Goal: Information Seeking & Learning: Understand process/instructions

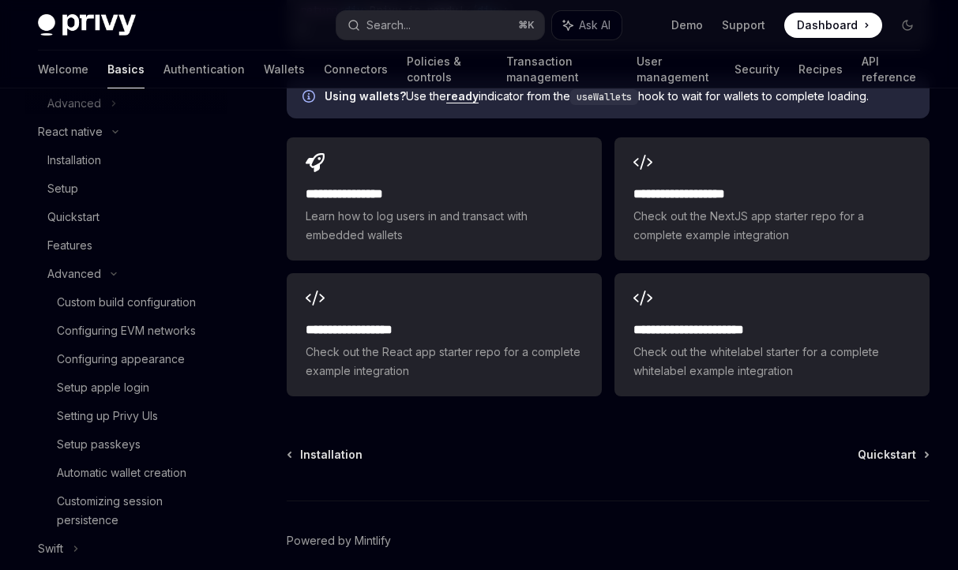
scroll to position [362, 0]
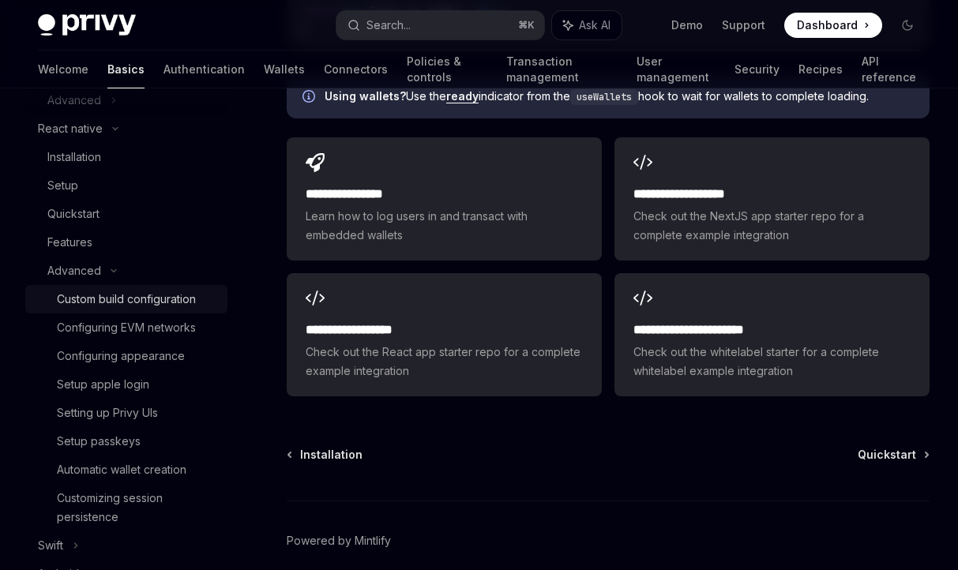
click at [139, 300] on div "Custom build configuration" at bounding box center [126, 299] width 139 height 19
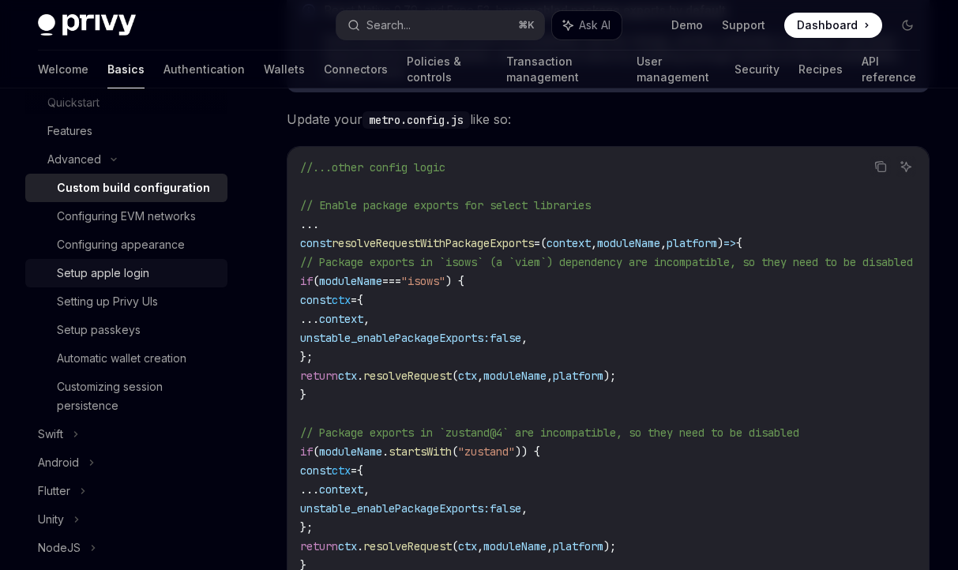
scroll to position [475, 0]
click at [168, 280] on div "Setup apple login" at bounding box center [137, 271] width 161 height 19
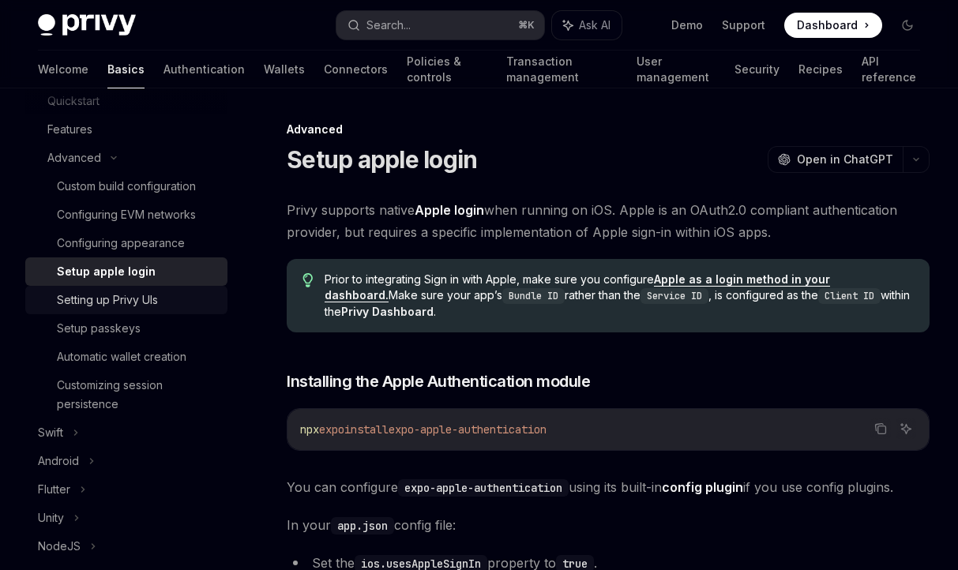
click at [149, 304] on div "Setting up Privy UIs" at bounding box center [107, 300] width 101 height 19
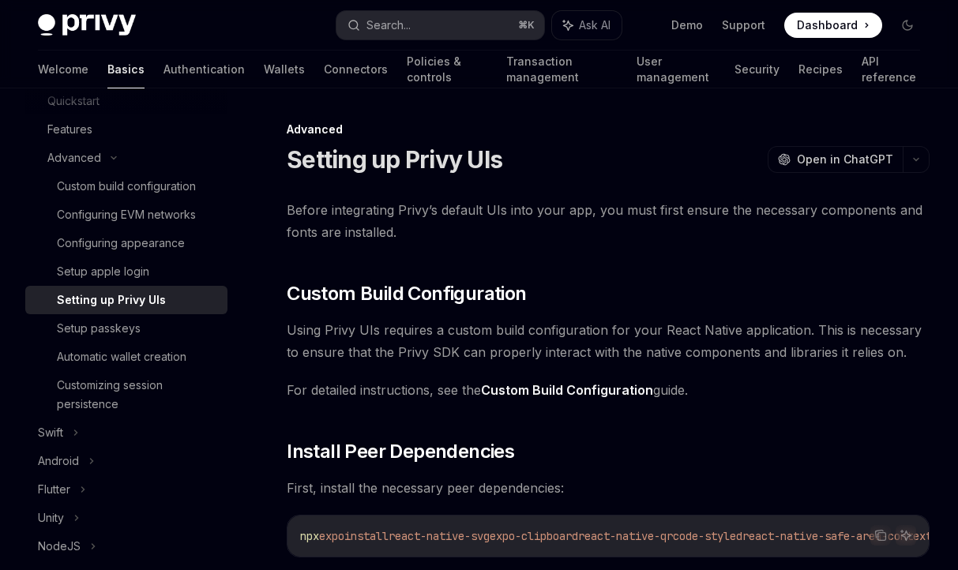
click at [140, 300] on div "Setting up Privy UIs" at bounding box center [111, 300] width 109 height 19
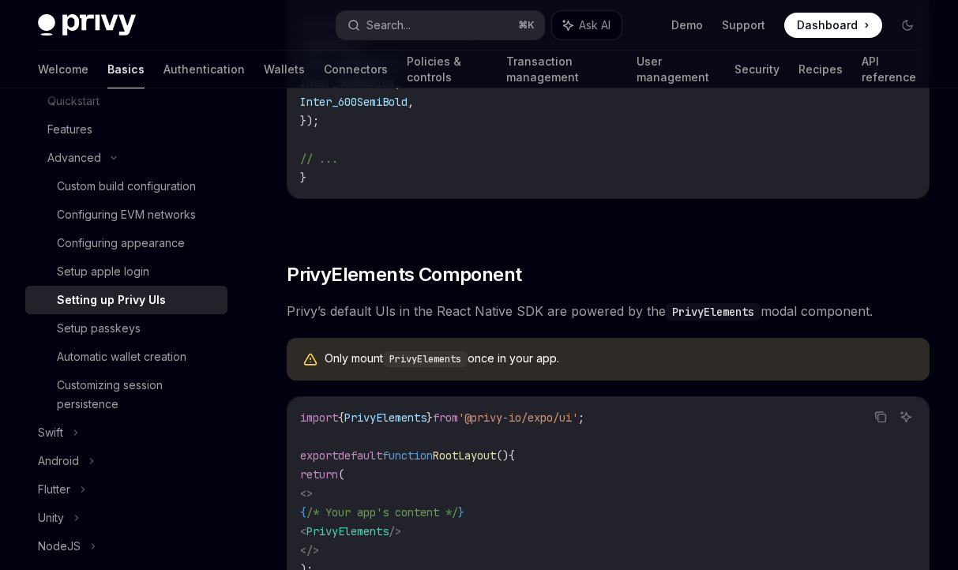
scroll to position [1248, 0]
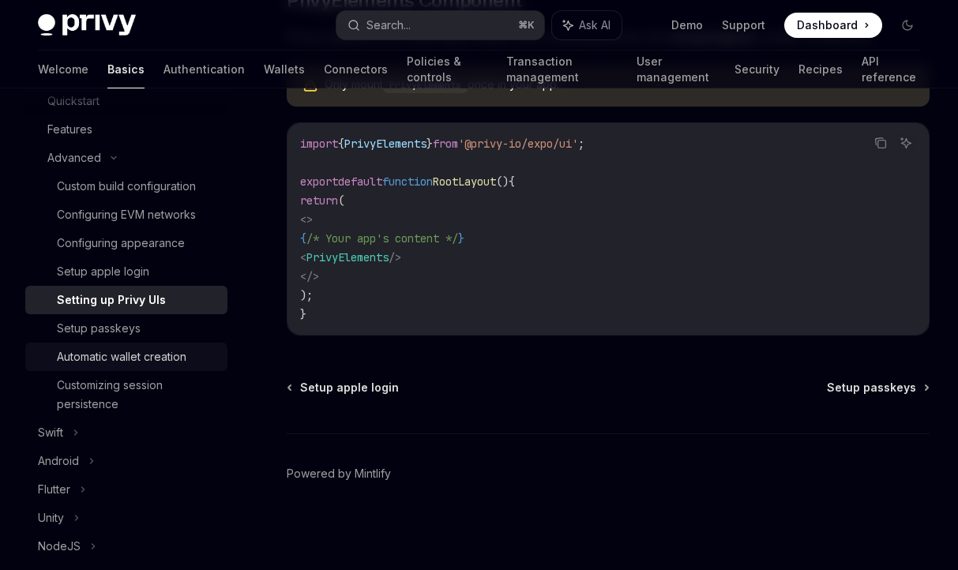
click at [171, 356] on div "Automatic wallet creation" at bounding box center [121, 356] width 129 height 19
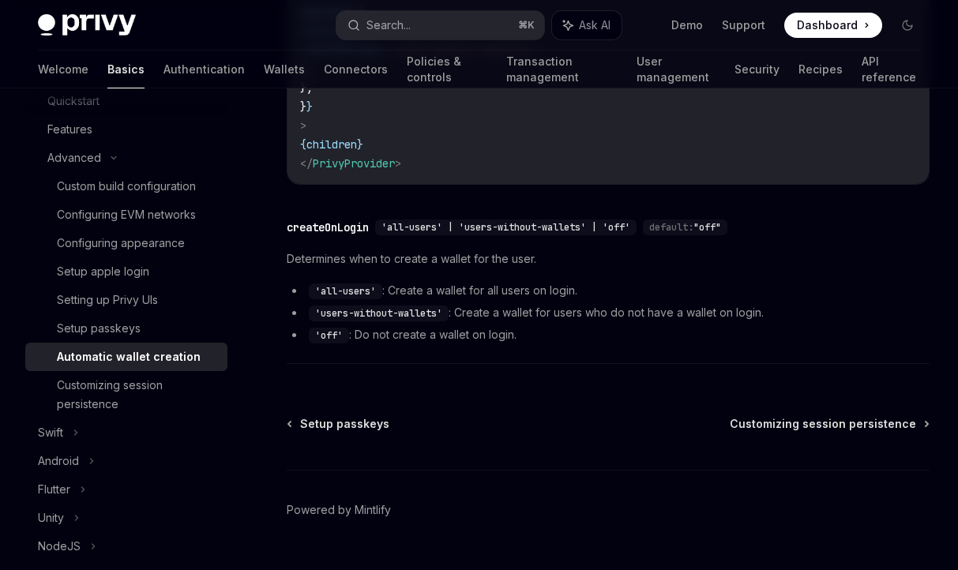
scroll to position [159, 0]
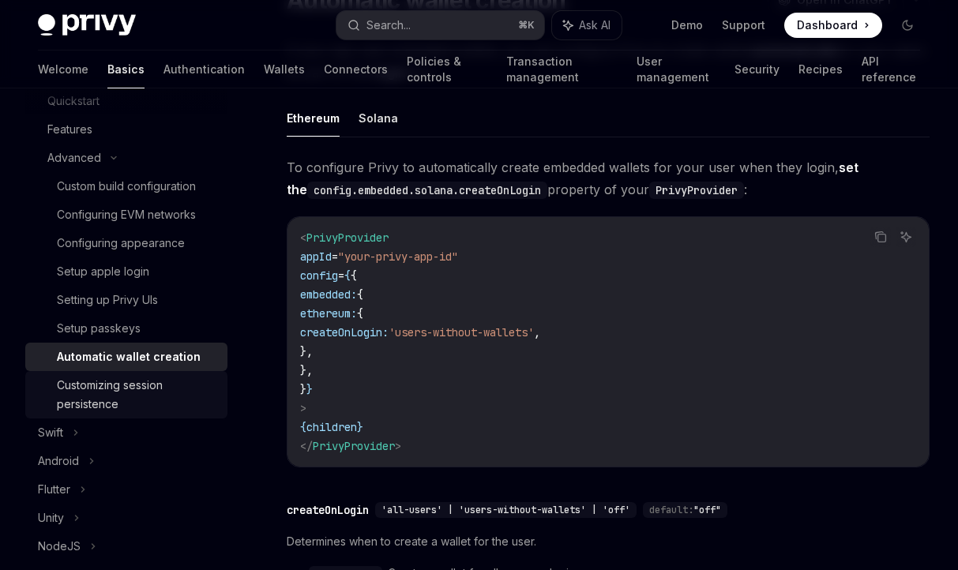
click at [153, 396] on div "Customizing session persistence" at bounding box center [137, 395] width 161 height 38
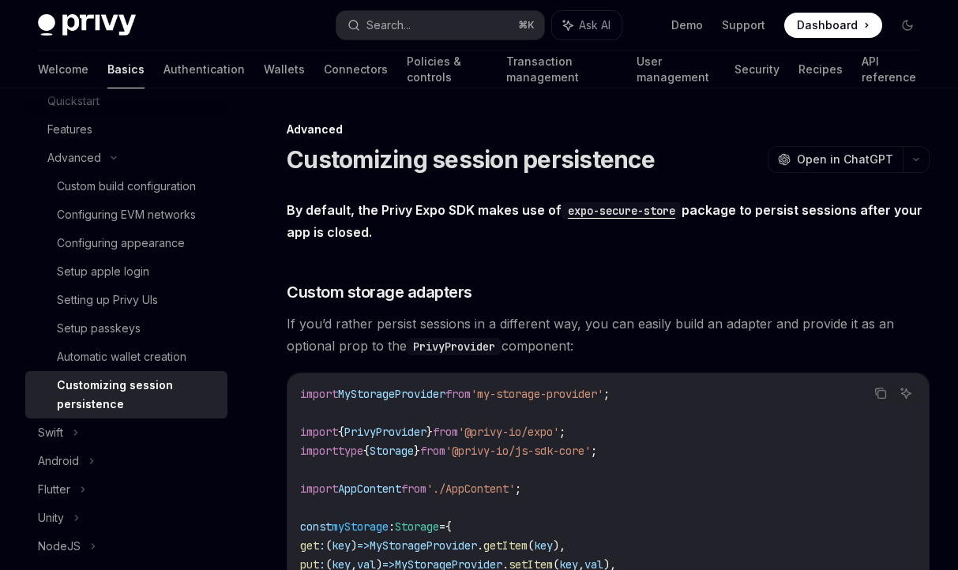
click at [186, 68] on div "Welcome Basics Authentication Wallets Connectors Policies & controls Transactio…" at bounding box center [479, 70] width 882 height 38
click at [264, 69] on link "Wallets" at bounding box center [284, 70] width 41 height 38
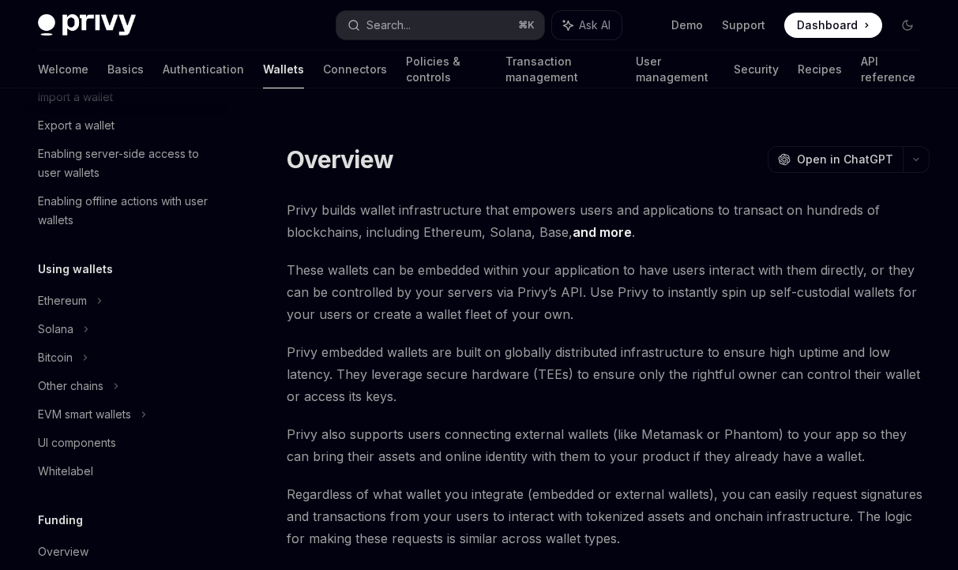
scroll to position [235, 0]
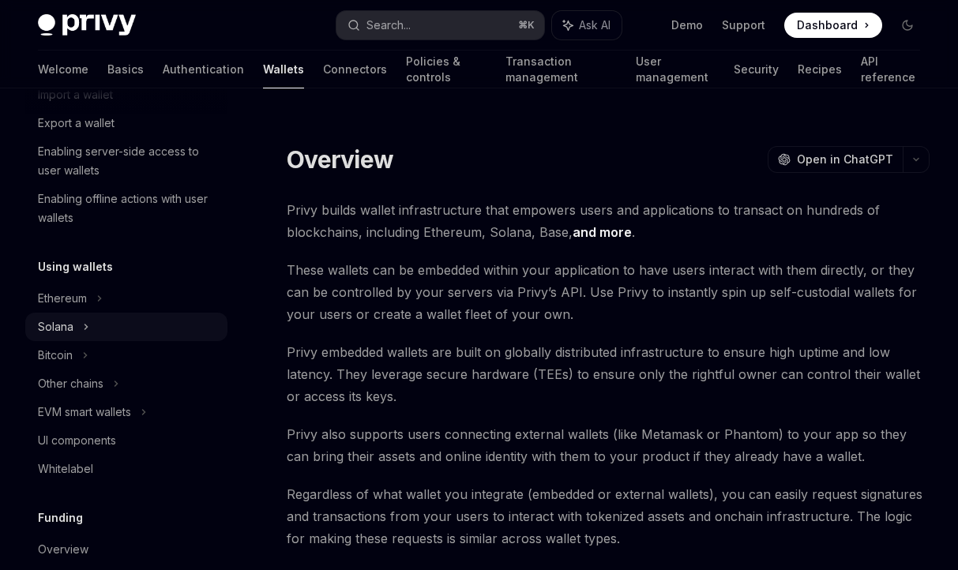
click at [70, 47] on div "Solana" at bounding box center [68, 37] width 61 height 19
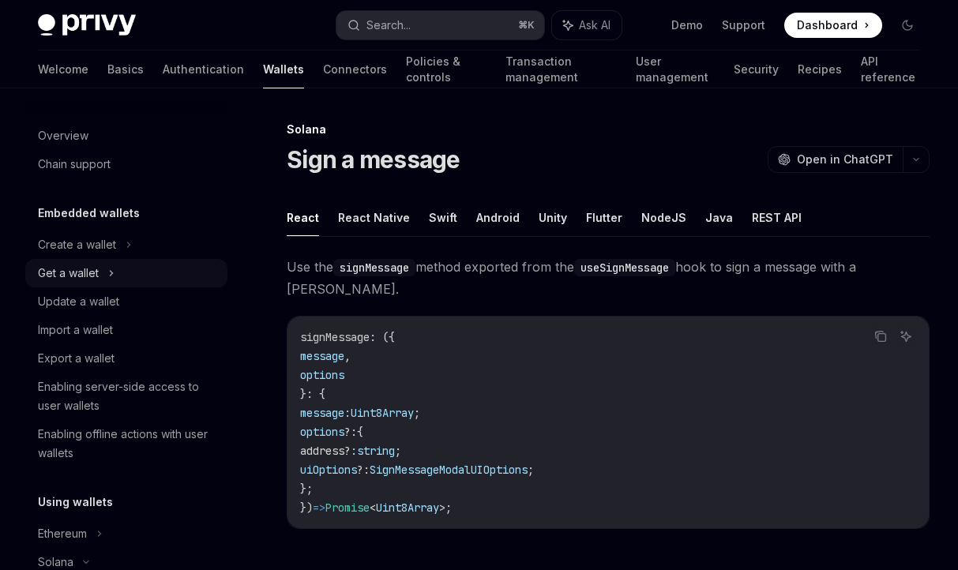
click at [71, 272] on div "Get a wallet" at bounding box center [68, 273] width 61 height 19
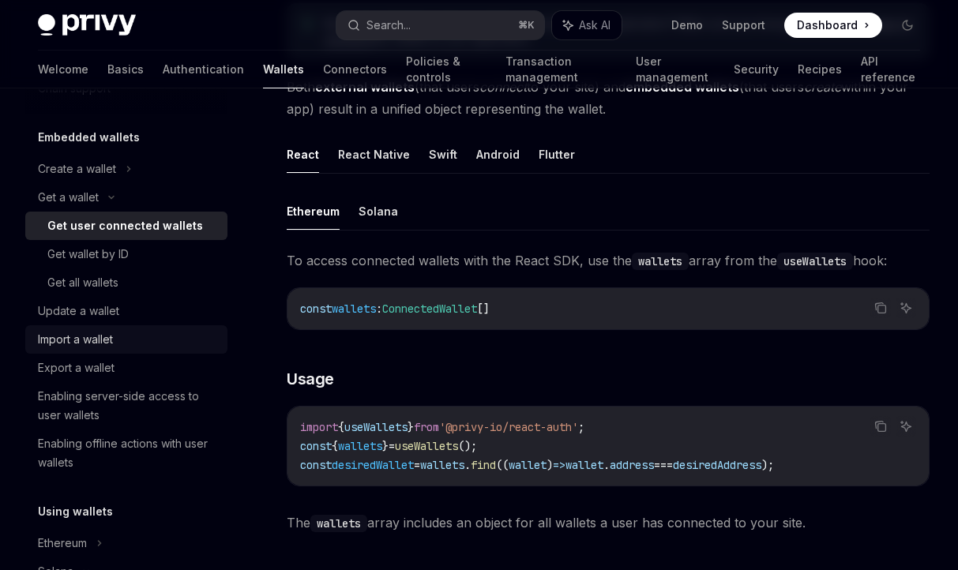
scroll to position [81, 0]
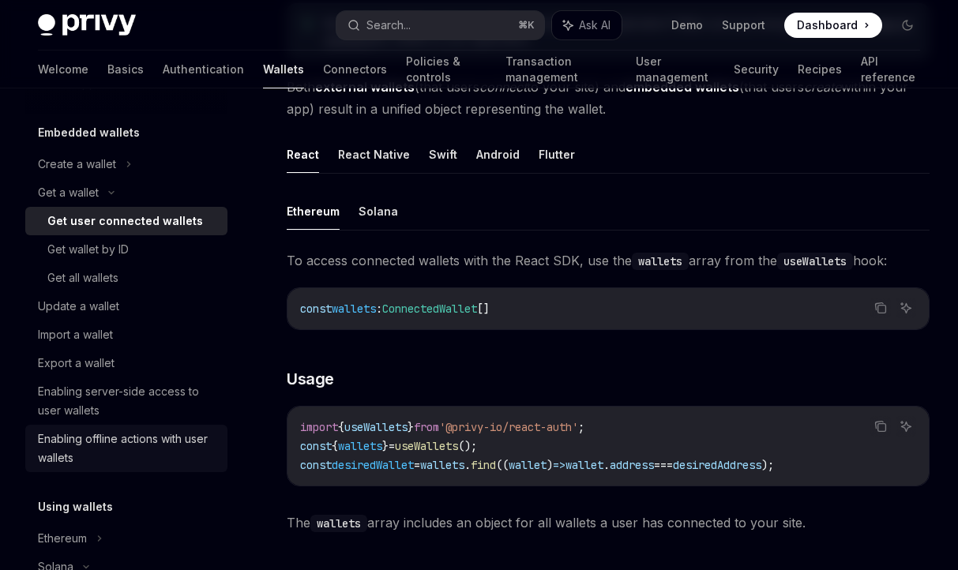
click at [174, 437] on div "Enabling offline actions with user wallets" at bounding box center [128, 448] width 180 height 38
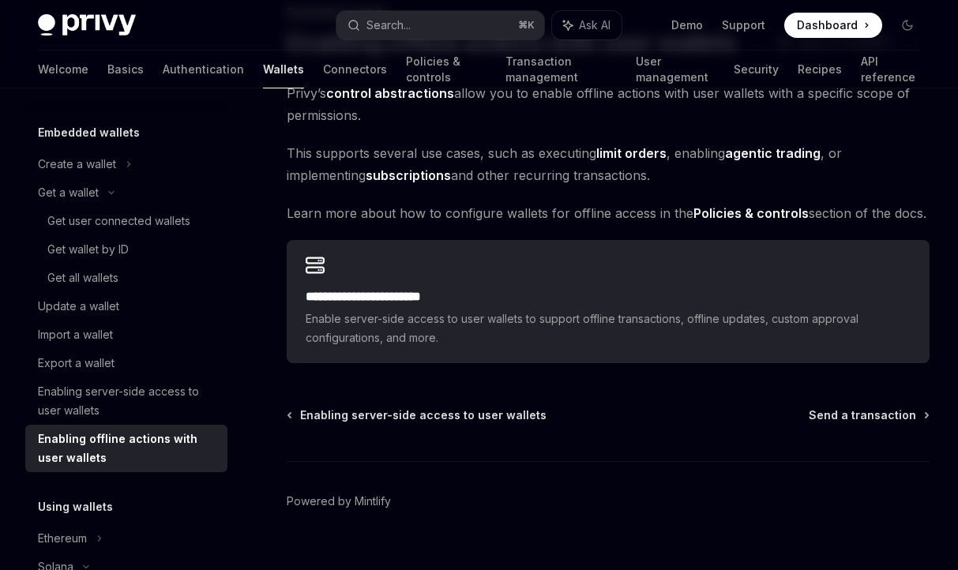
scroll to position [118, 0]
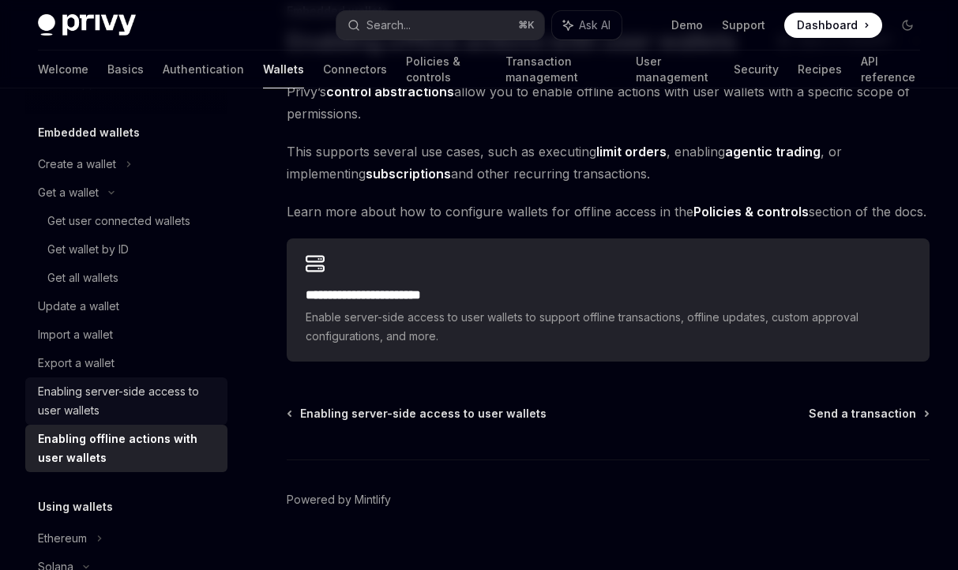
click at [180, 397] on div "Enabling server-side access to user wallets" at bounding box center [128, 401] width 180 height 38
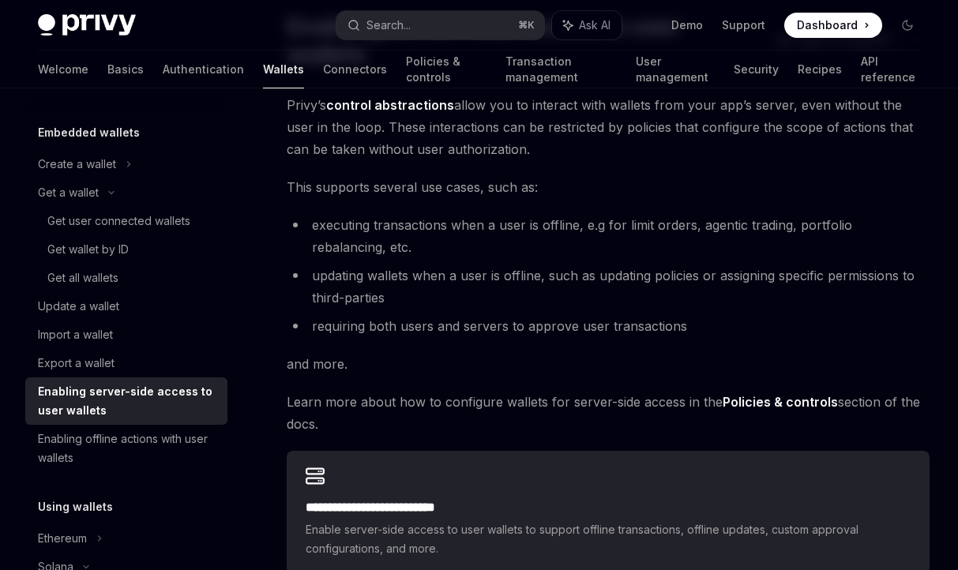
scroll to position [343, 0]
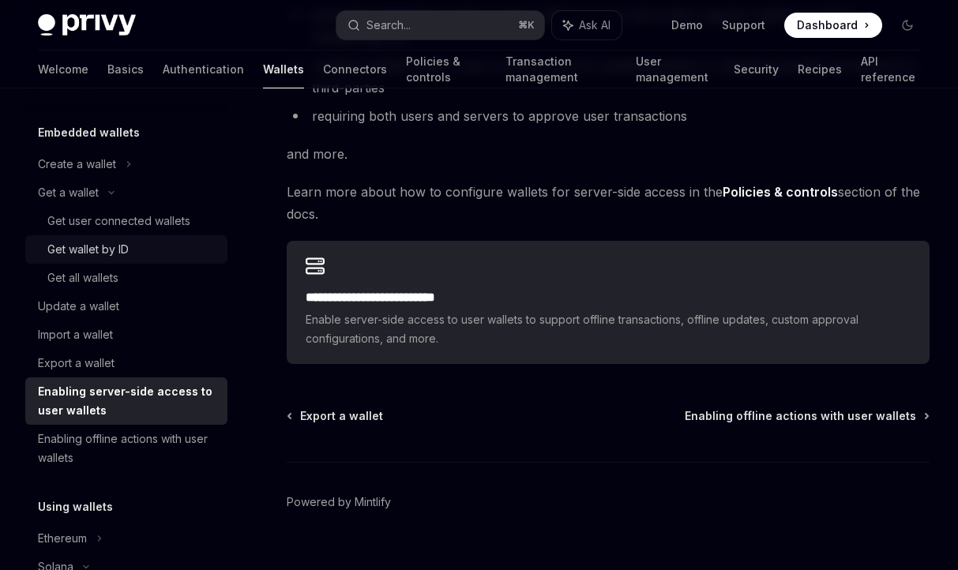
click at [130, 249] on div "Get wallet by ID" at bounding box center [132, 249] width 171 height 19
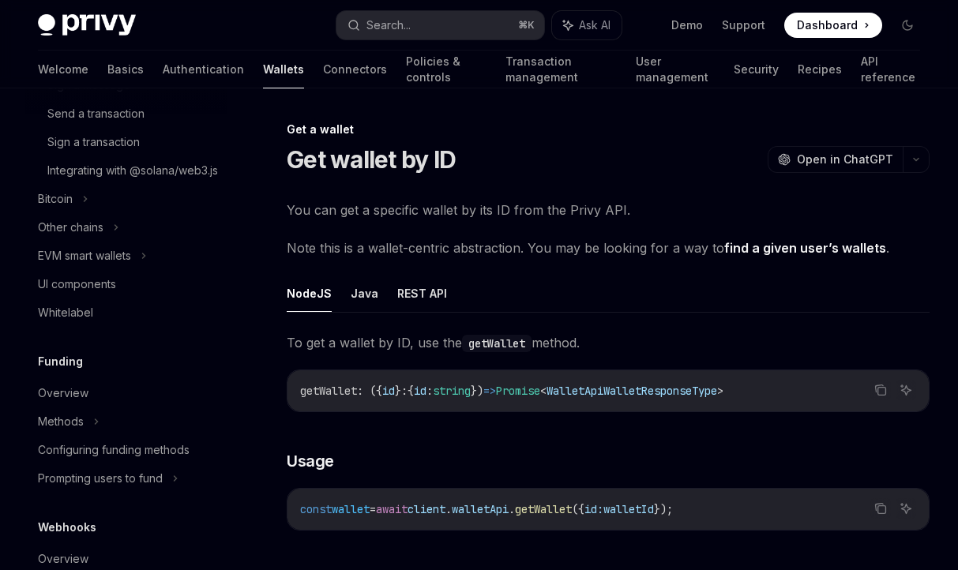
scroll to position [460, 0]
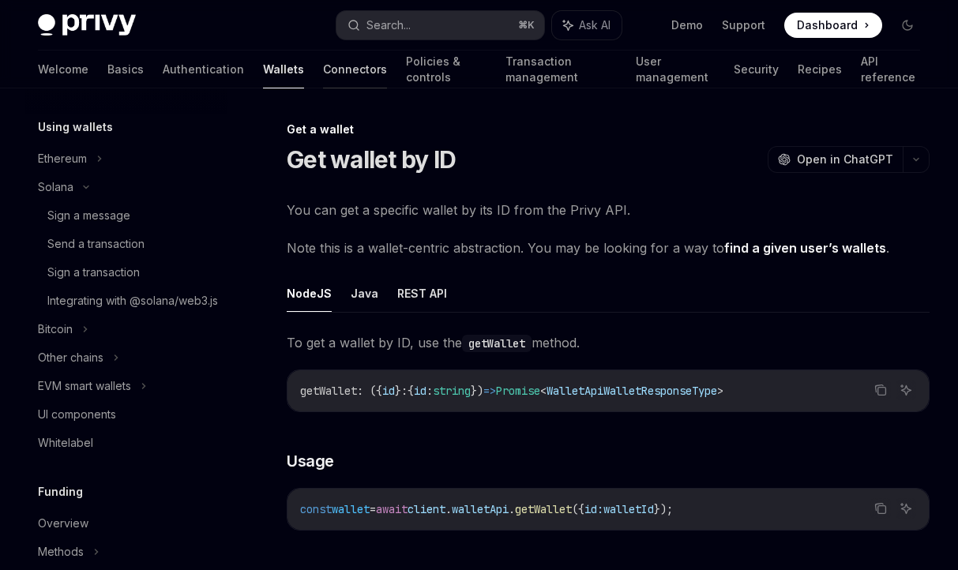
click at [323, 76] on link "Connectors" at bounding box center [355, 70] width 64 height 38
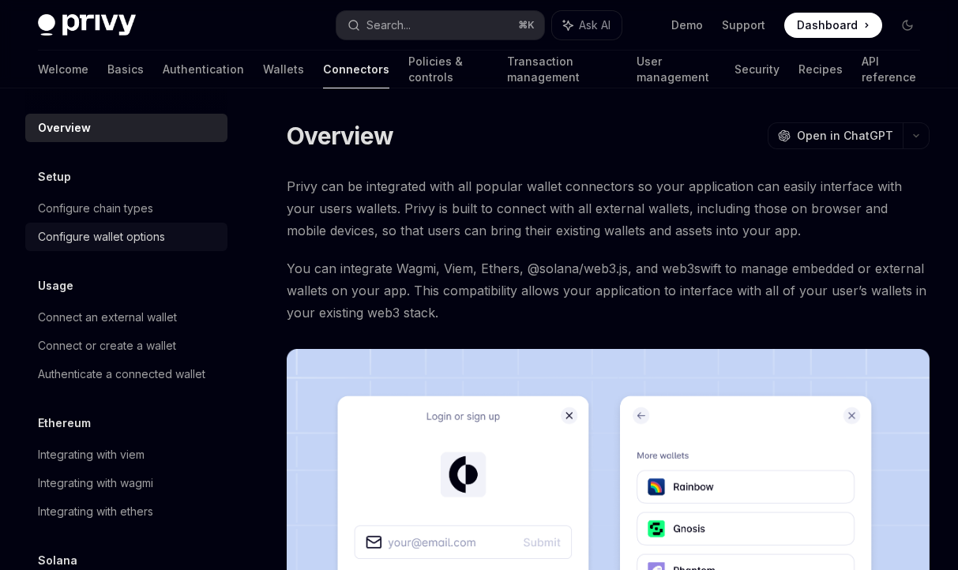
click at [159, 243] on div "Configure wallet options" at bounding box center [101, 236] width 127 height 19
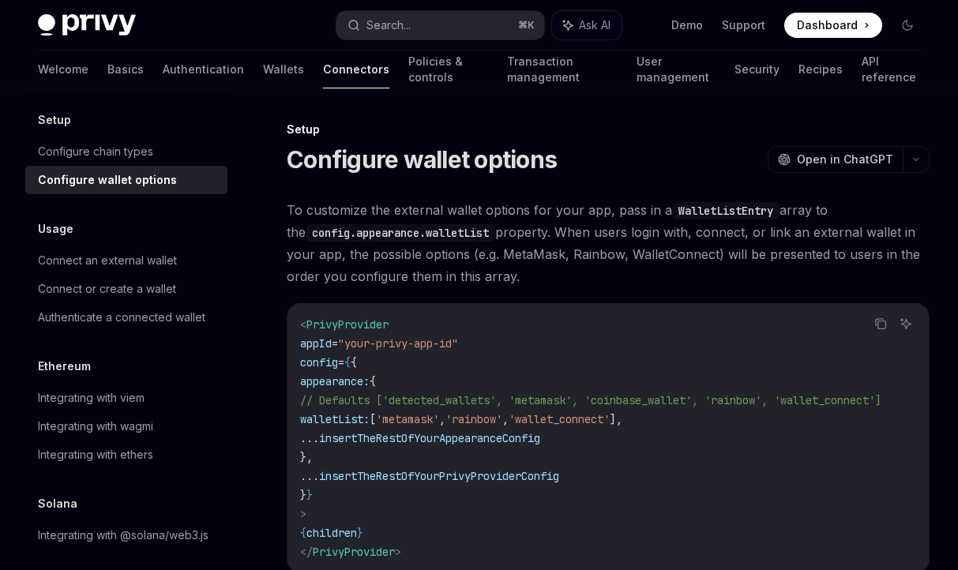
scroll to position [68, 0]
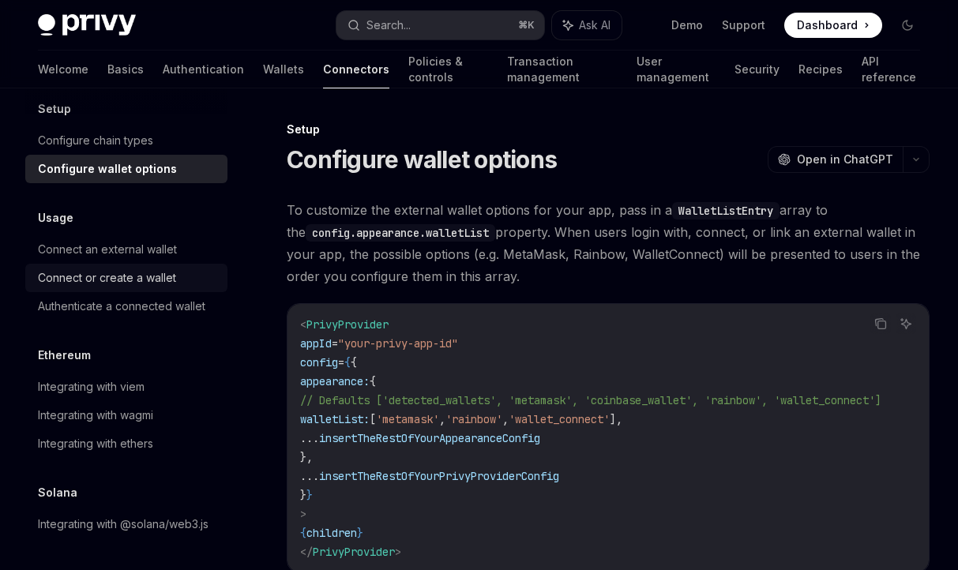
click at [147, 278] on div "Connect or create a wallet" at bounding box center [107, 277] width 138 height 19
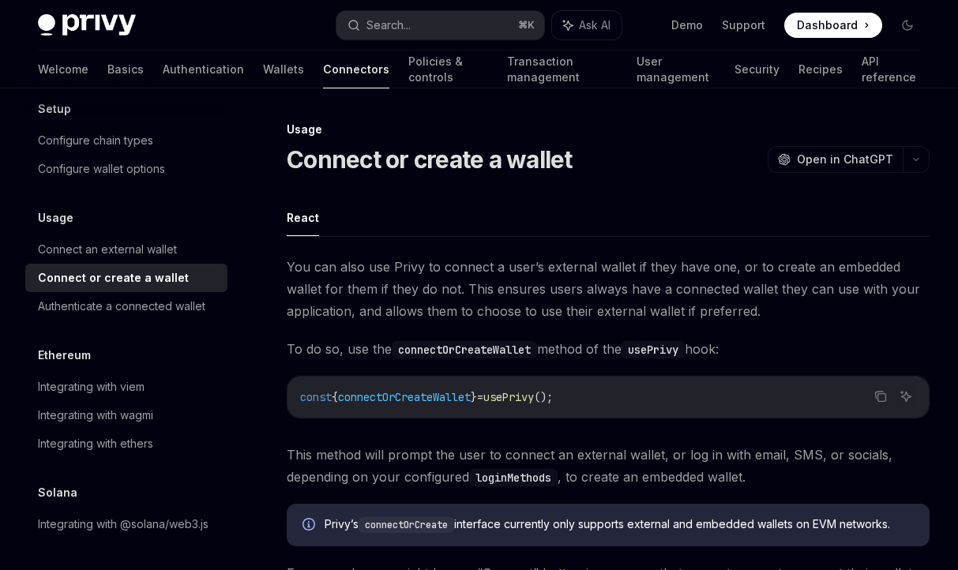
click at [168, 234] on div "Usage Connect an external wallet Connect or create a wallet Authenticate a conn…" at bounding box center [126, 264] width 202 height 112
click at [166, 246] on div "Connect an external wallet" at bounding box center [107, 249] width 139 height 19
type textarea "*"
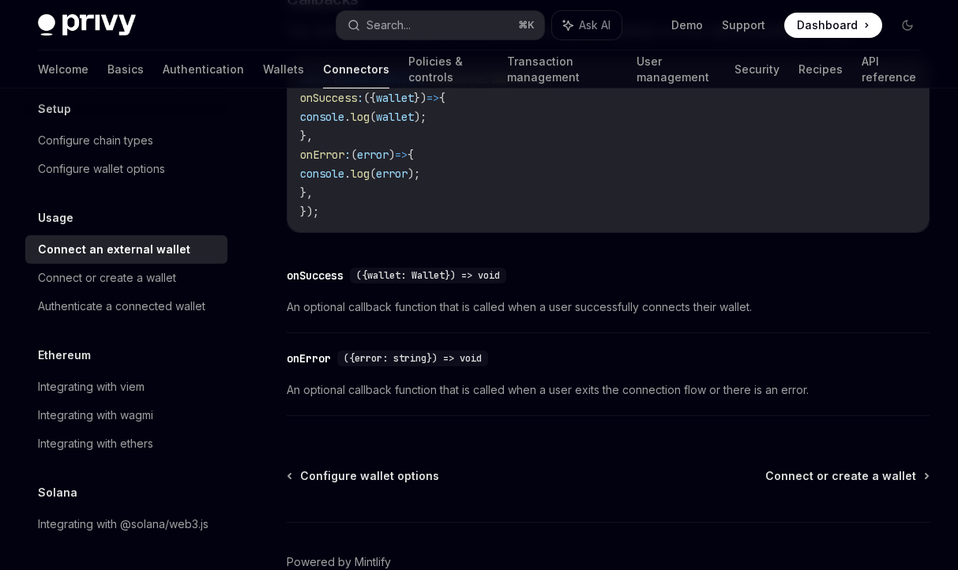
scroll to position [1160, 0]
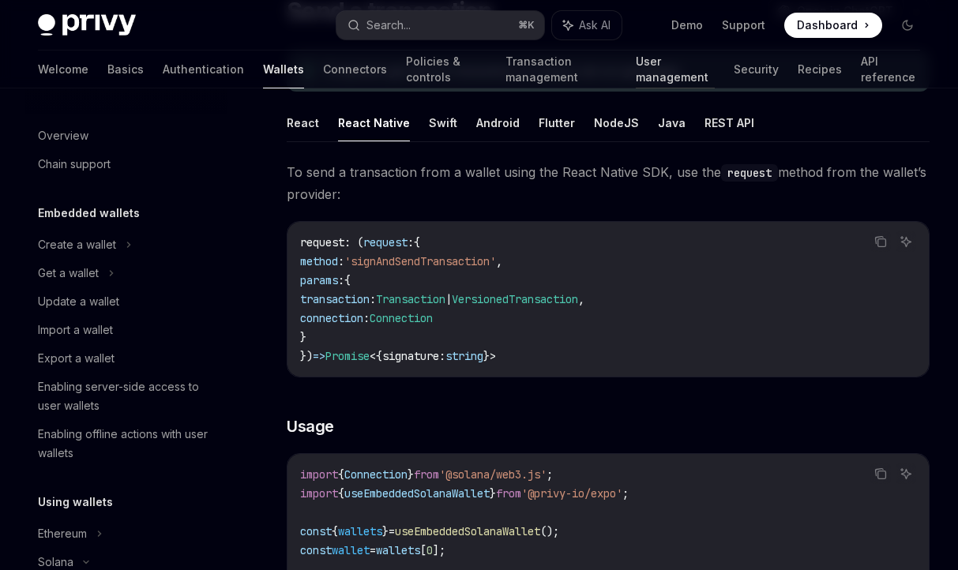
scroll to position [290, 0]
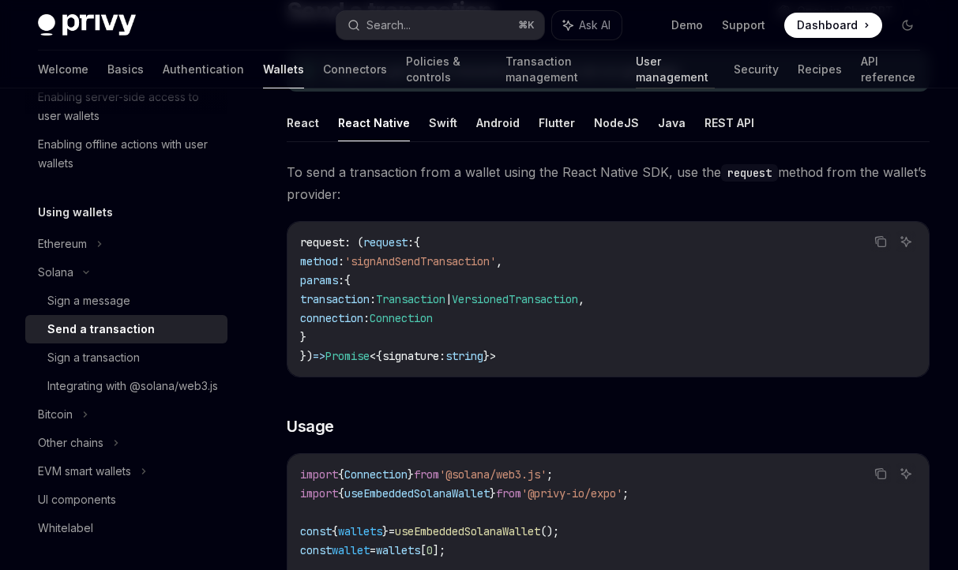
click at [636, 67] on link "User management" at bounding box center [675, 70] width 79 height 38
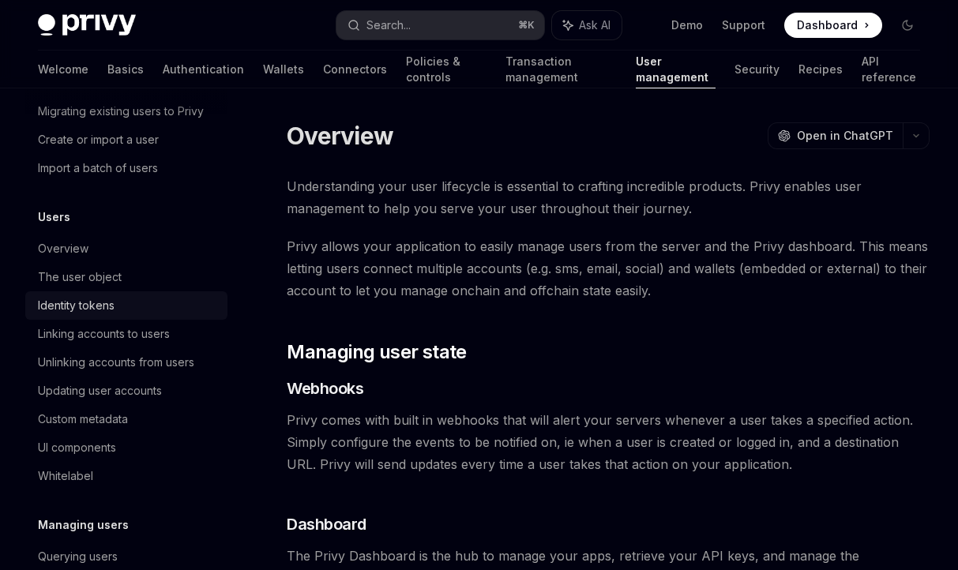
scroll to position [100, 0]
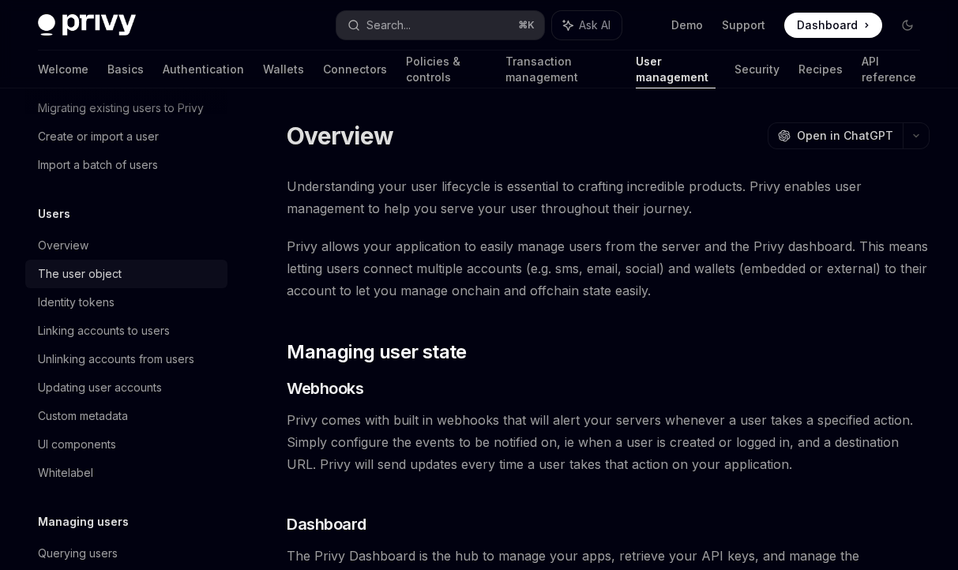
click at [156, 276] on div "The user object" at bounding box center [128, 273] width 180 height 19
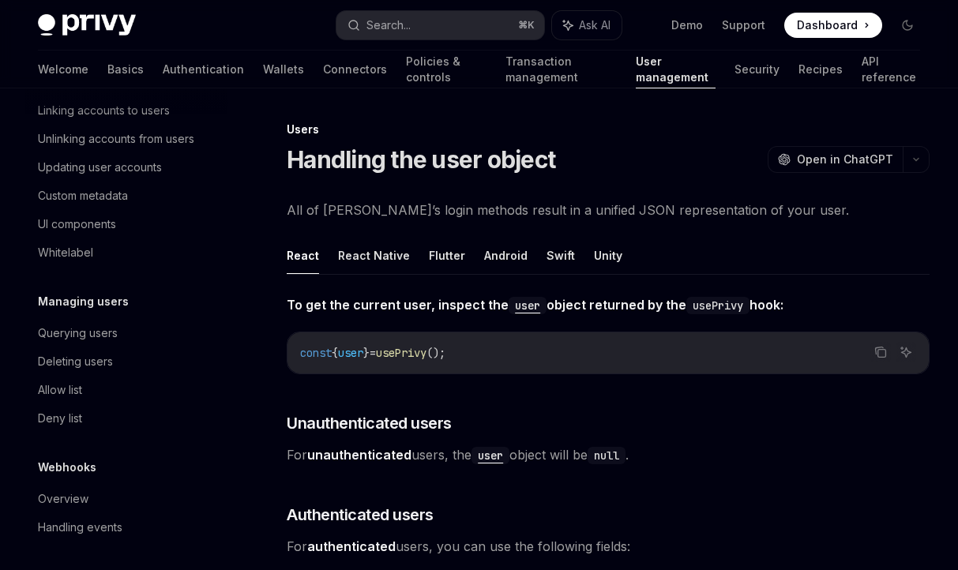
scroll to position [324, 0]
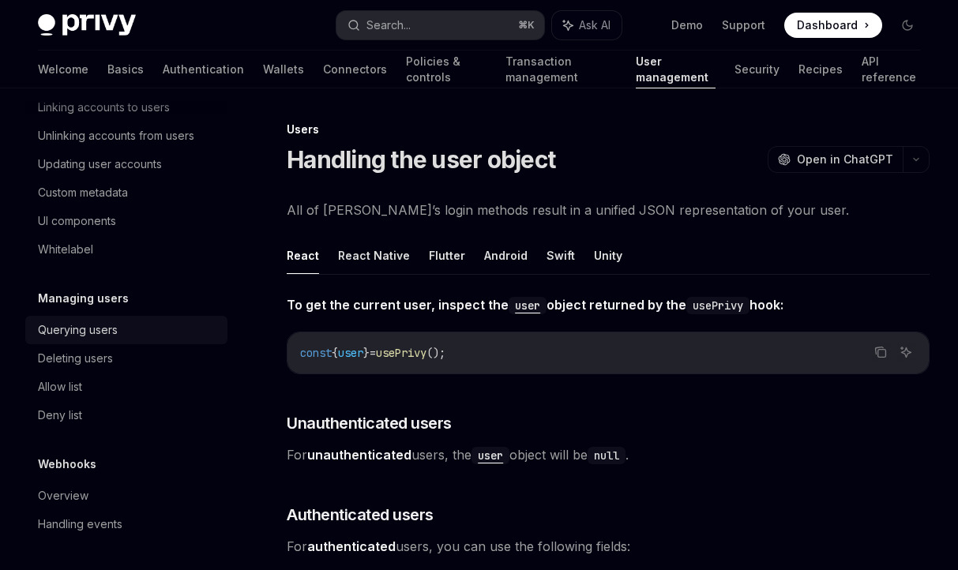
click at [108, 334] on div "Querying users" at bounding box center [78, 330] width 80 height 19
type textarea "*"
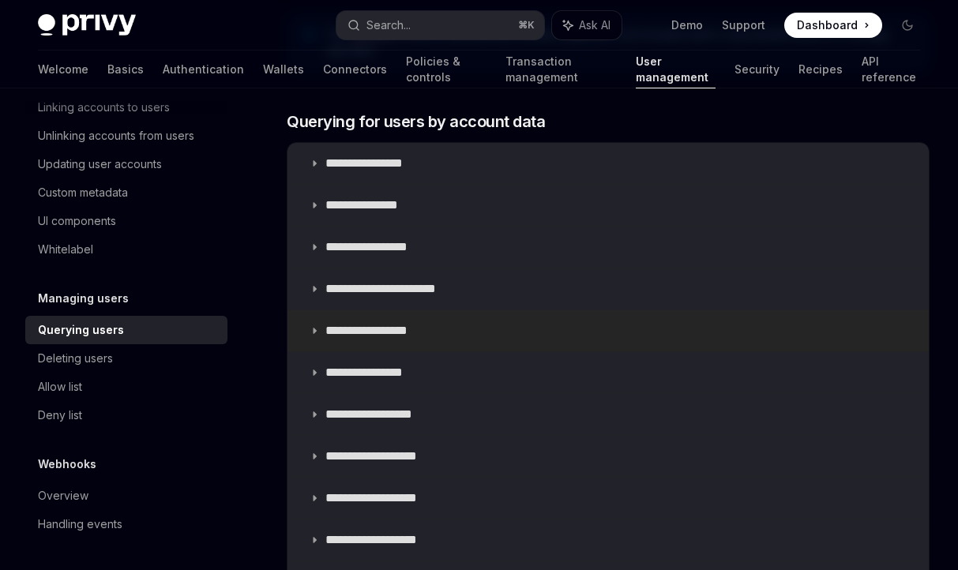
scroll to position [962, 0]
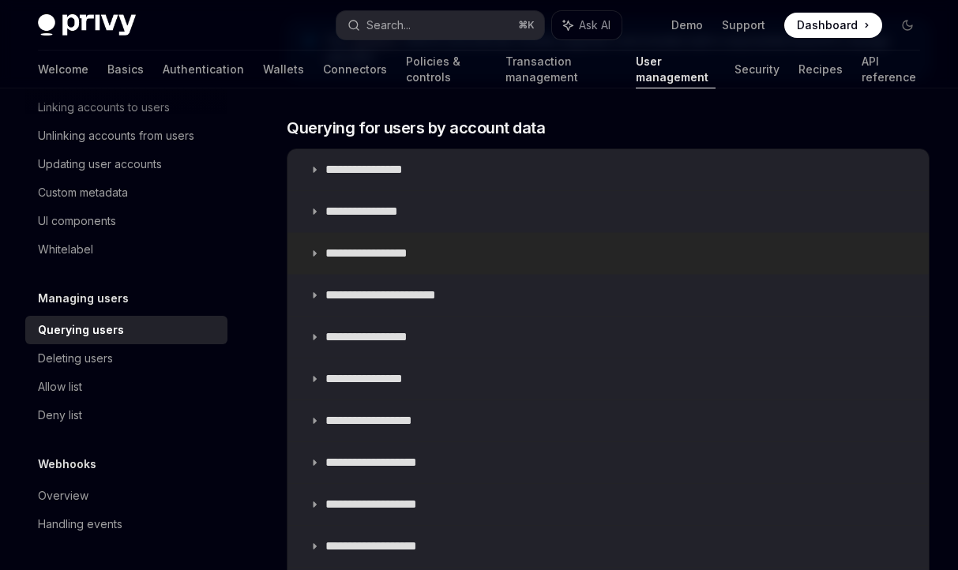
click at [377, 253] on p "**********" at bounding box center [378, 254] width 107 height 16
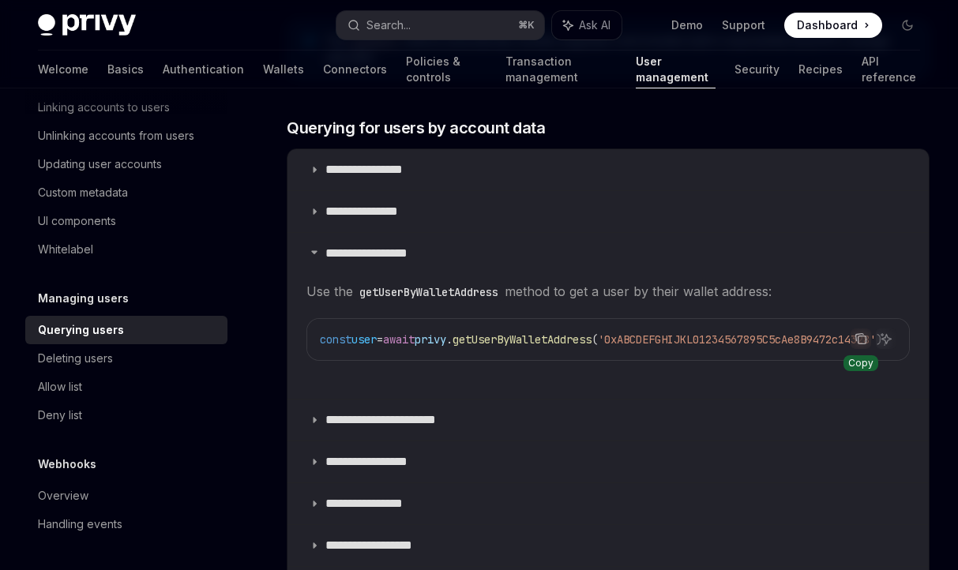
click at [861, 337] on icon "Copy the contents from the code block" at bounding box center [860, 338] width 13 height 13
